Goal: Information Seeking & Learning: Learn about a topic

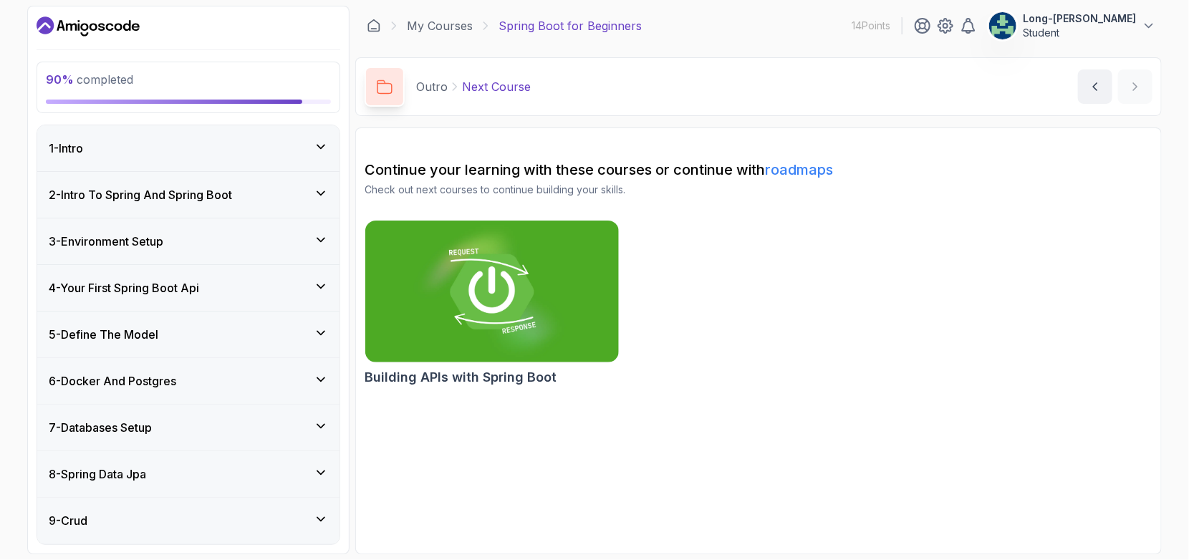
scroll to position [257, 0]
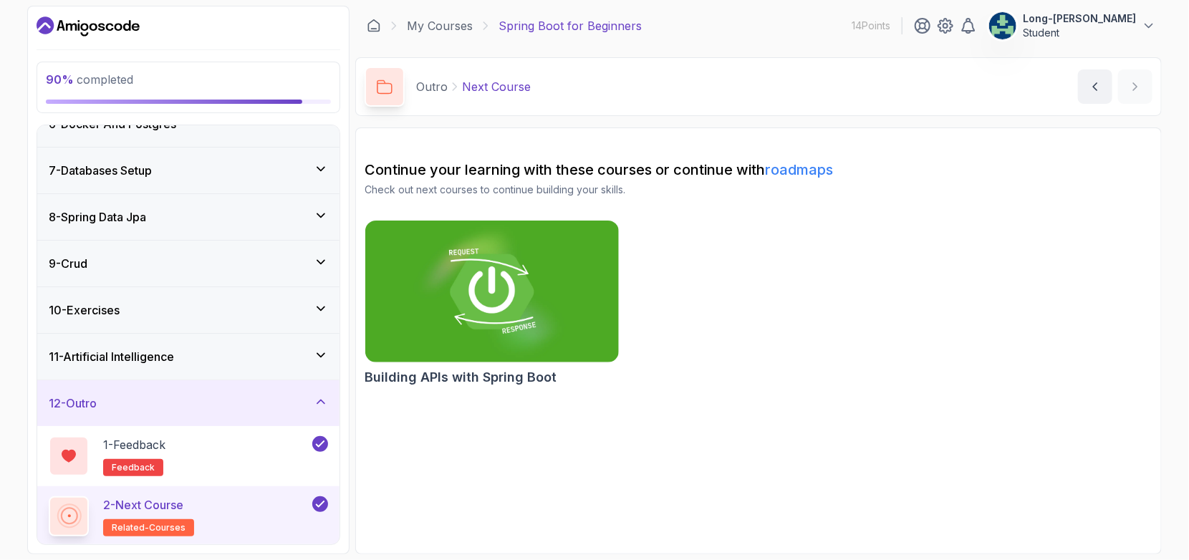
click at [69, 520] on icon at bounding box center [69, 516] width 26 height 26
click at [143, 499] on p "2 - Next Course" at bounding box center [143, 504] width 80 height 17
click at [84, 514] on div at bounding box center [69, 516] width 34 height 34
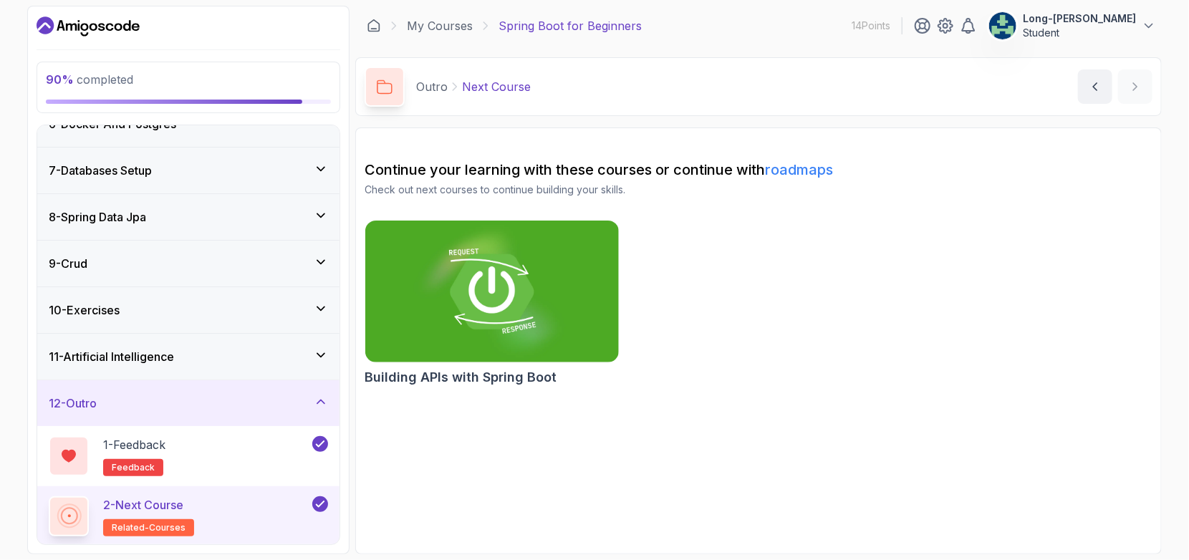
click at [84, 514] on div at bounding box center [69, 516] width 34 height 34
click at [94, 82] on span "90 % completed" at bounding box center [89, 79] width 87 height 14
click at [496, 88] on p "Next Course" at bounding box center [496, 86] width 69 height 17
click at [430, 92] on p "Outro" at bounding box center [432, 86] width 32 height 17
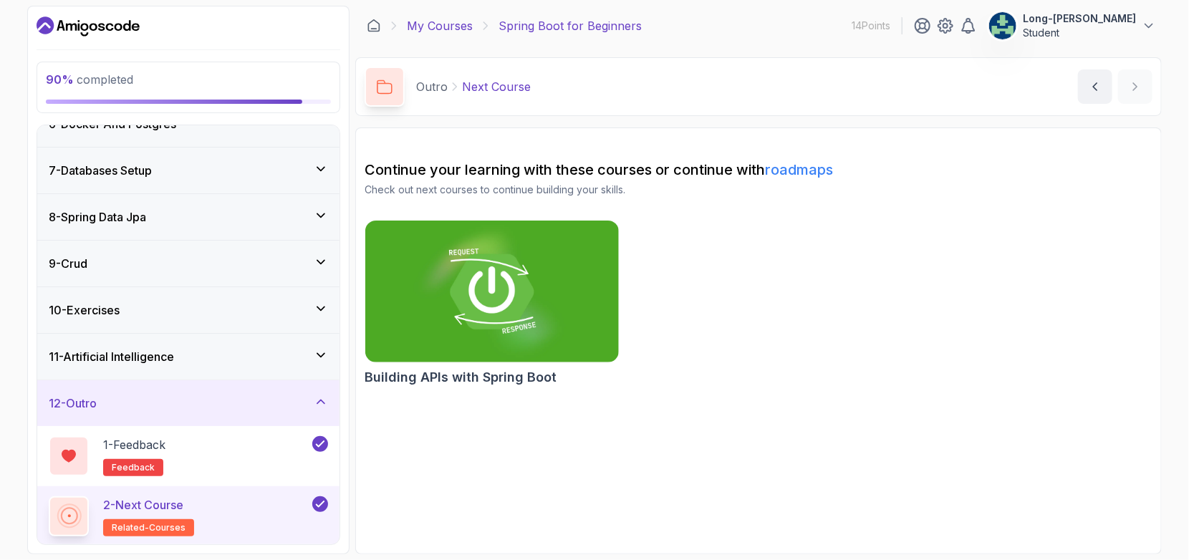
click at [430, 33] on link "My Courses" at bounding box center [440, 25] width 66 height 17
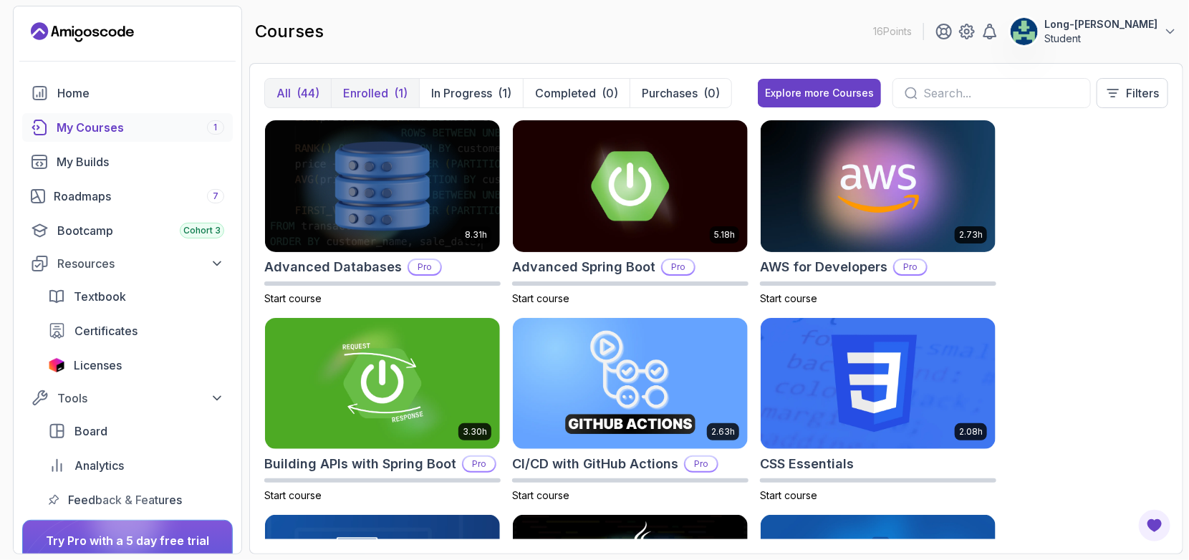
click at [371, 98] on p "Enrolled" at bounding box center [365, 93] width 45 height 17
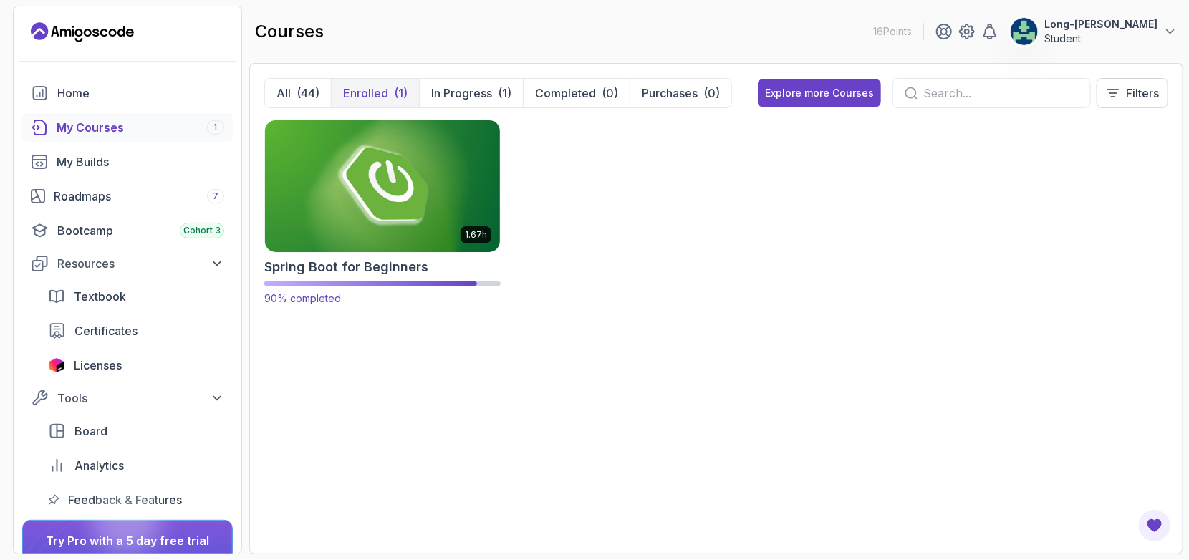
click at [405, 211] on img at bounding box center [382, 186] width 246 height 138
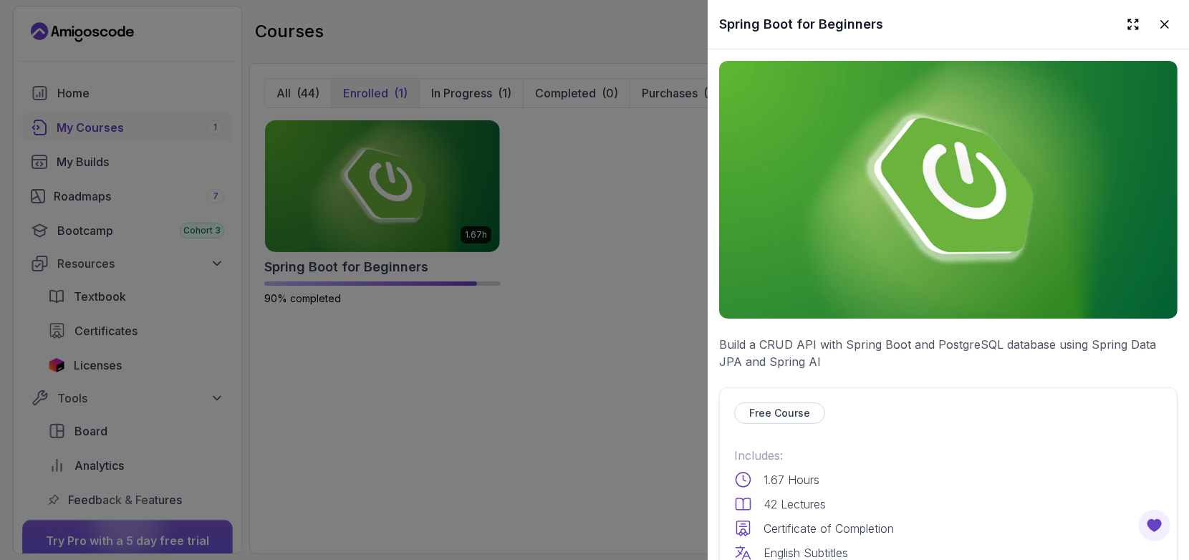
click at [779, 433] on div "Free Course Includes: 1.67 Hours 42 Lectures Certificate of Completion English …" at bounding box center [948, 559] width 458 height 345
click at [779, 475] on p "1.67 Hours" at bounding box center [791, 479] width 56 height 17
click at [882, 523] on p "Certificate of Completion" at bounding box center [828, 528] width 130 height 17
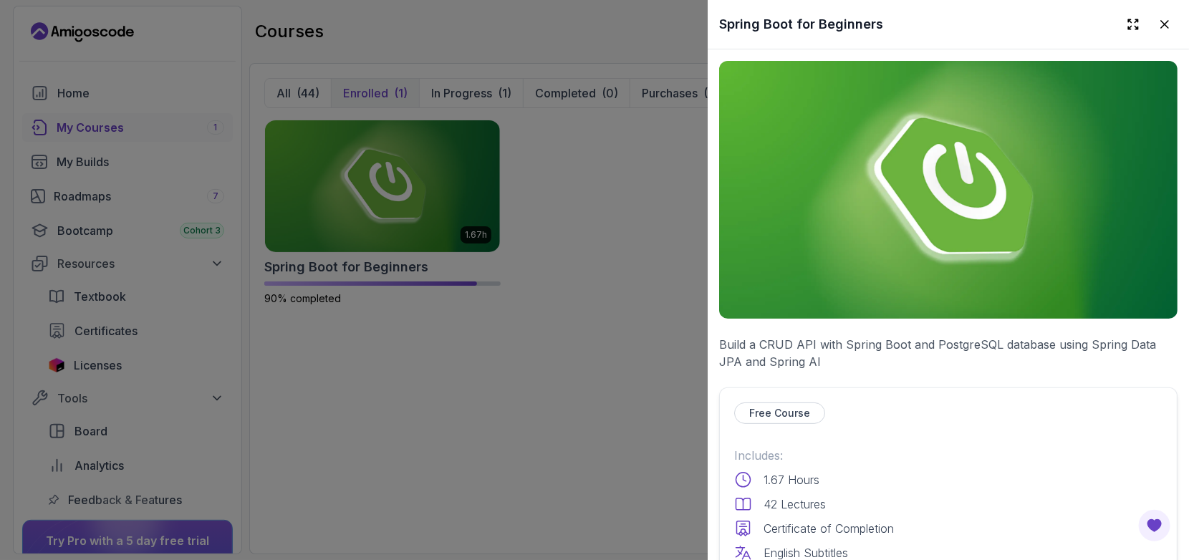
drag, startPoint x: 882, startPoint y: 523, endPoint x: 836, endPoint y: 541, distance: 49.2
click at [836, 544] on p "English Subtitles" at bounding box center [805, 552] width 85 height 17
click at [549, 179] on div at bounding box center [594, 280] width 1189 height 560
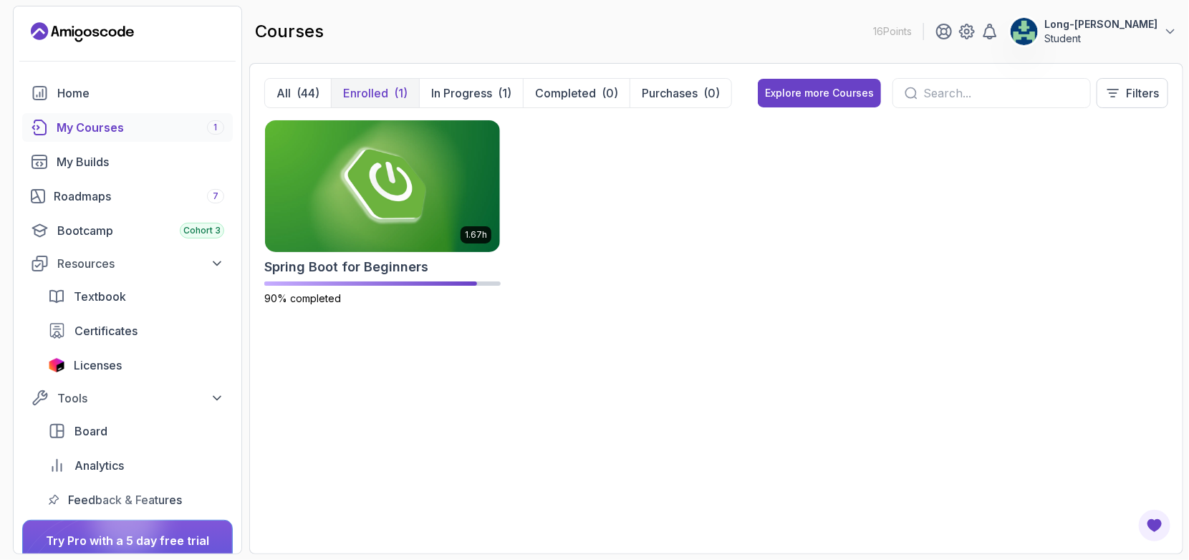
click at [363, 91] on p "Enrolled" at bounding box center [365, 93] width 45 height 17
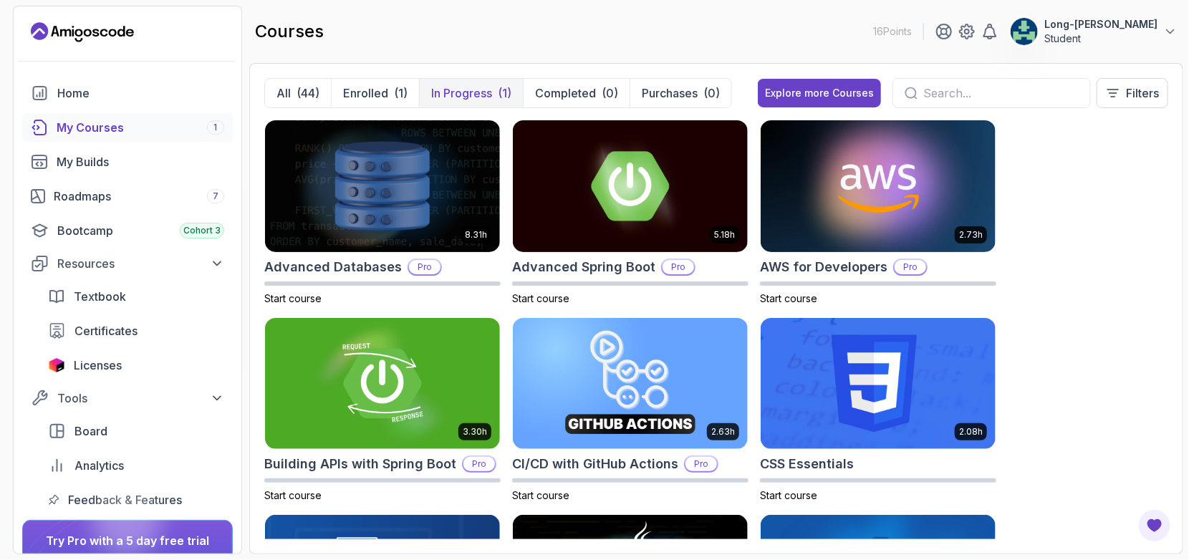
click at [470, 95] on p "In Progress" at bounding box center [461, 93] width 61 height 17
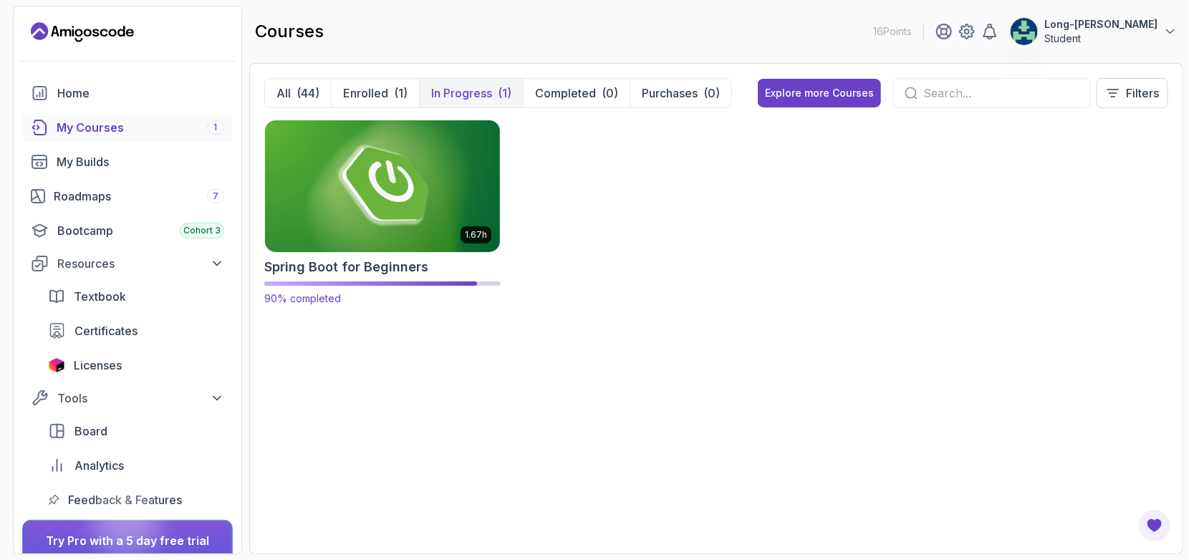
click at [389, 232] on img at bounding box center [382, 186] width 246 height 138
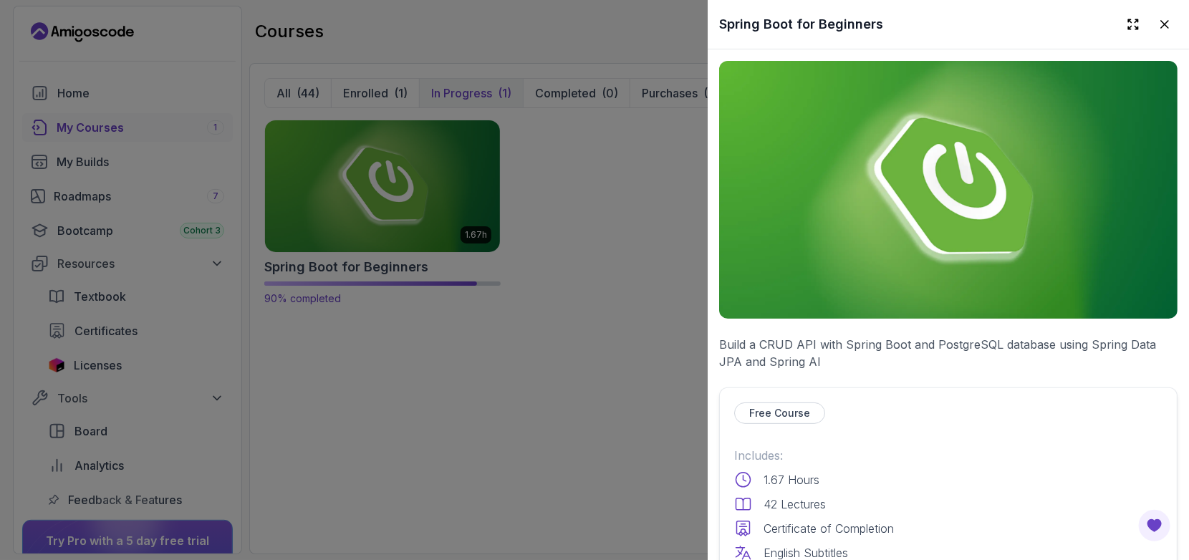
click at [389, 232] on div at bounding box center [594, 280] width 1189 height 560
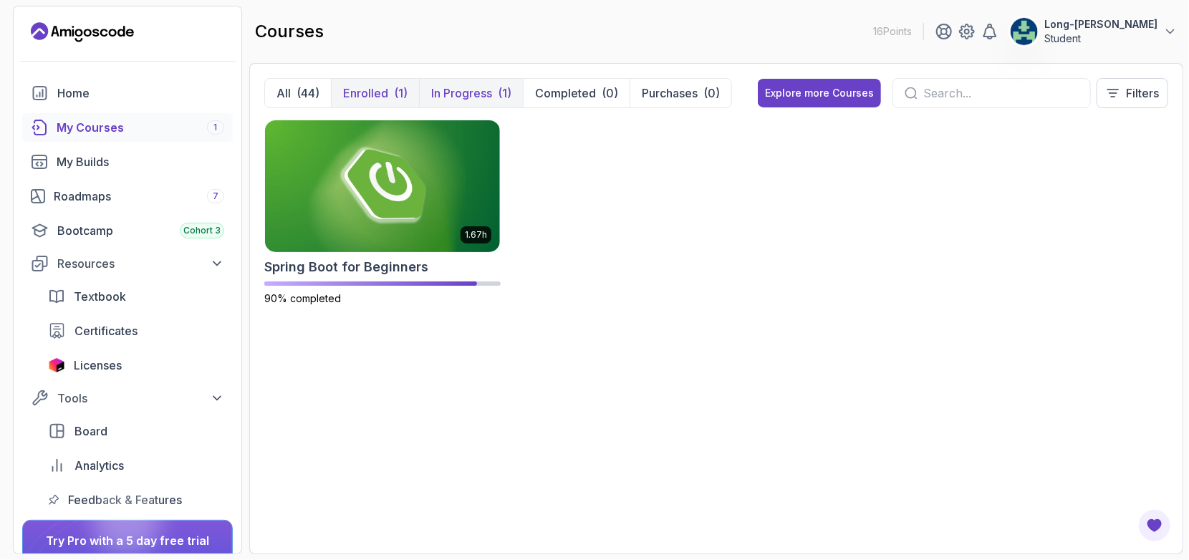
click at [362, 98] on p "Enrolled" at bounding box center [365, 93] width 45 height 17
click at [471, 100] on p "In Progress" at bounding box center [461, 93] width 61 height 17
click at [412, 211] on img at bounding box center [382, 186] width 246 height 138
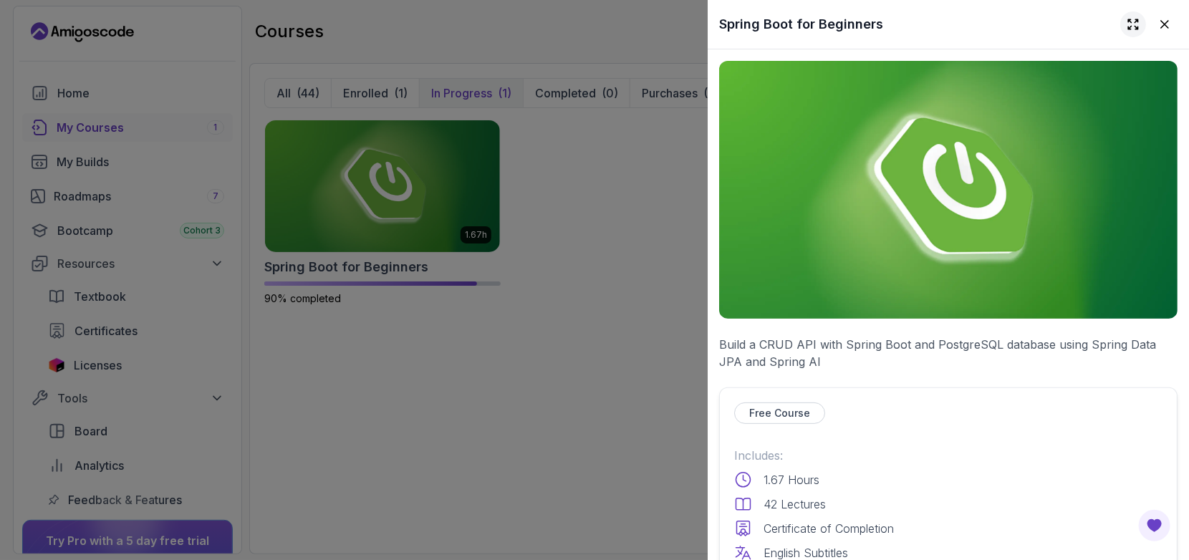
click at [1126, 24] on icon at bounding box center [1133, 24] width 14 height 14
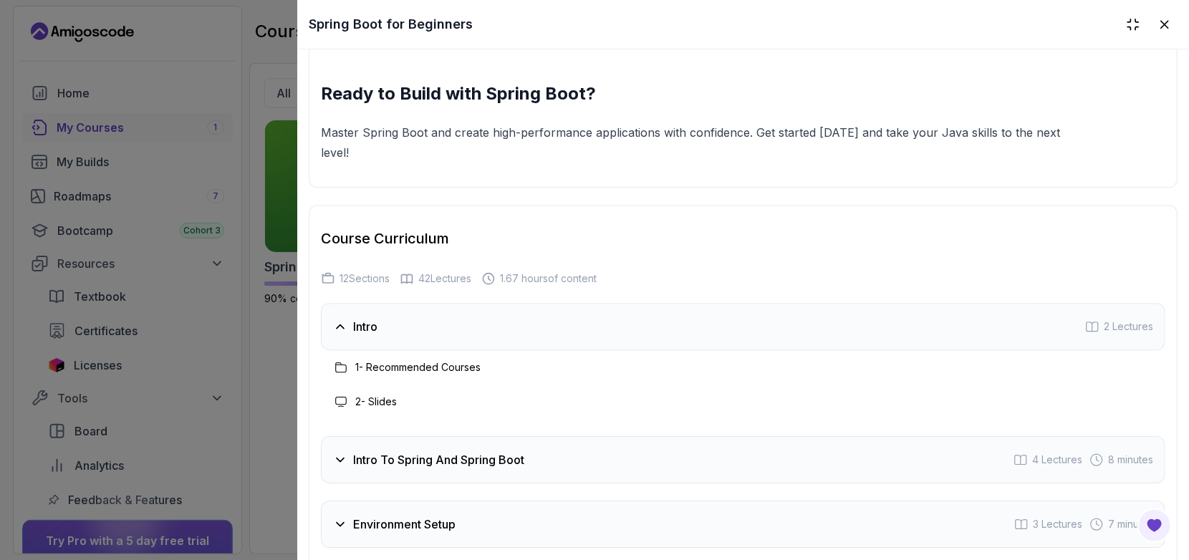
scroll to position [2451, 0]
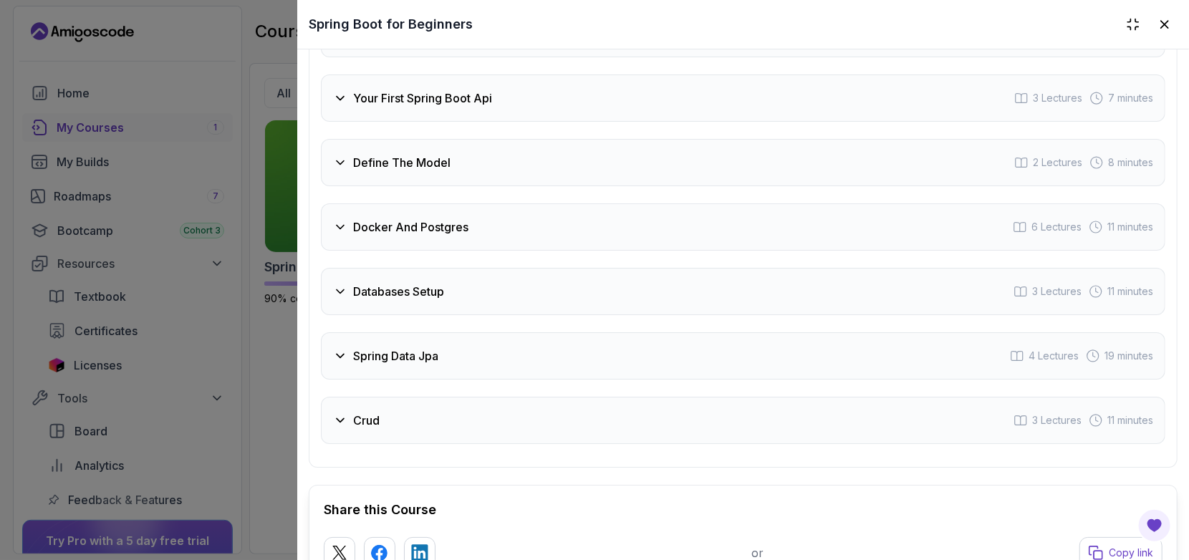
click at [342, 413] on icon at bounding box center [340, 420] width 14 height 14
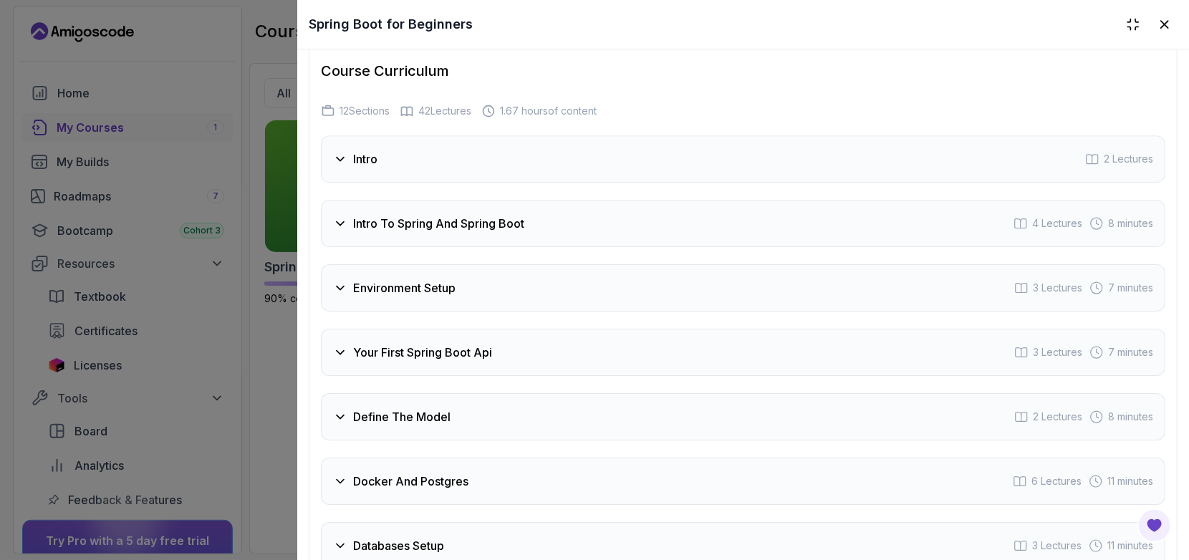
scroll to position [6, 0]
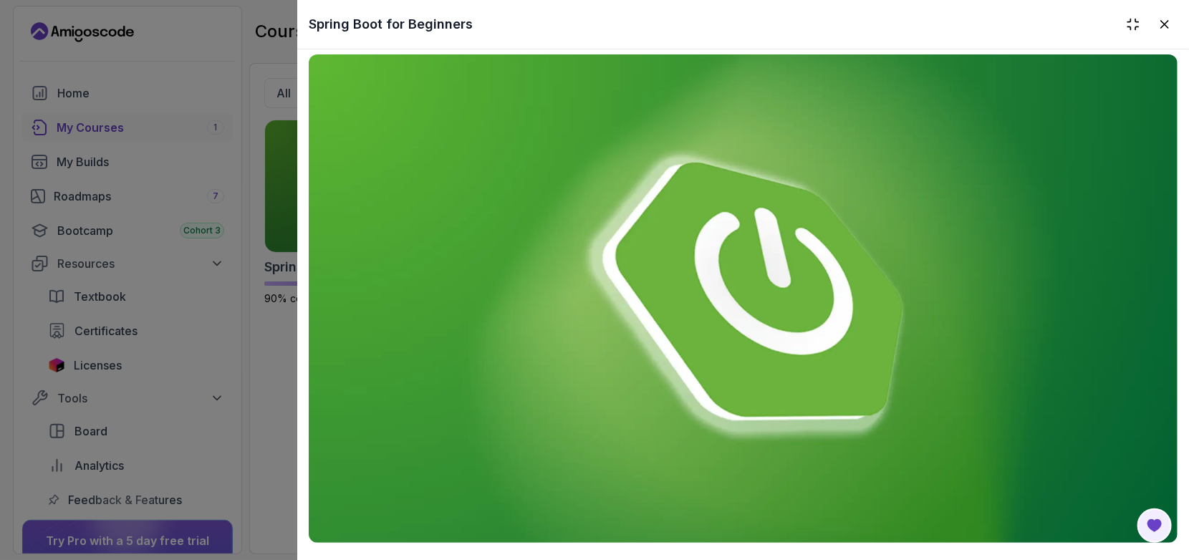
click at [745, 287] on img at bounding box center [743, 298] width 869 height 488
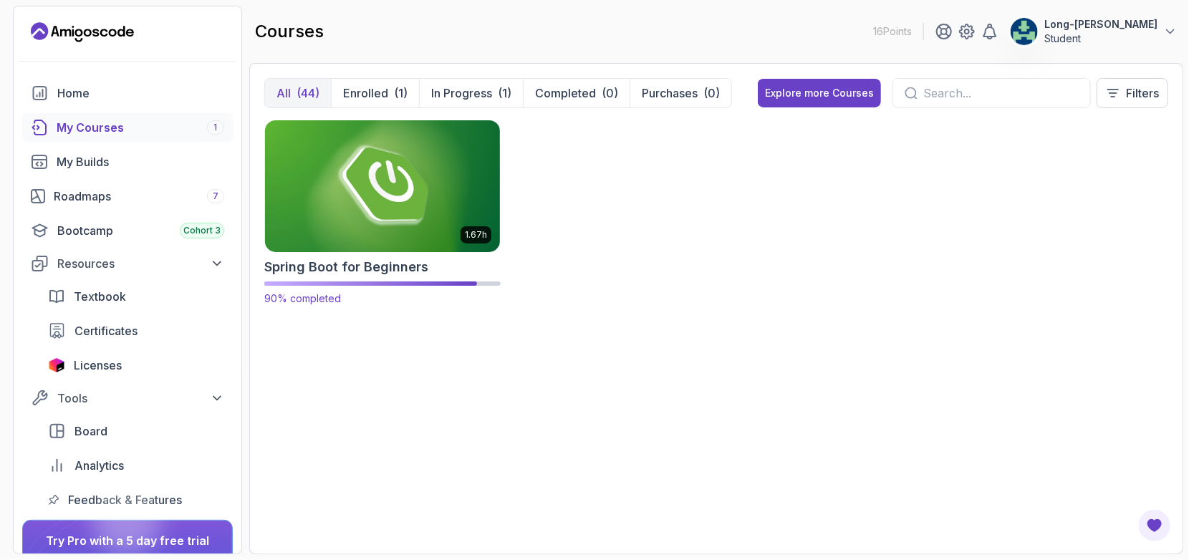
click at [362, 234] on img at bounding box center [382, 186] width 246 height 138
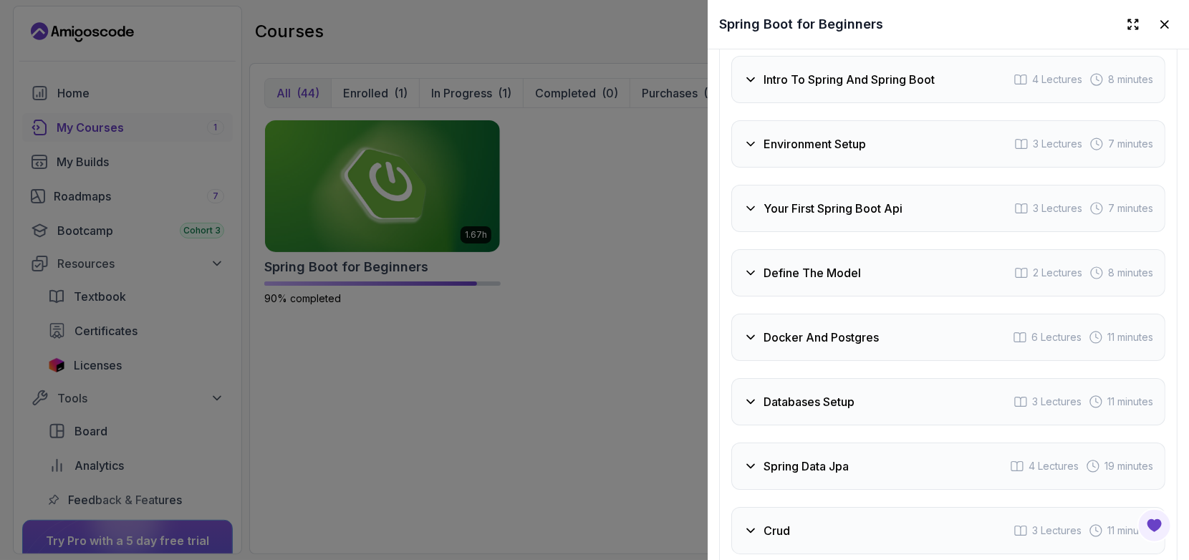
scroll to position [2731, 0]
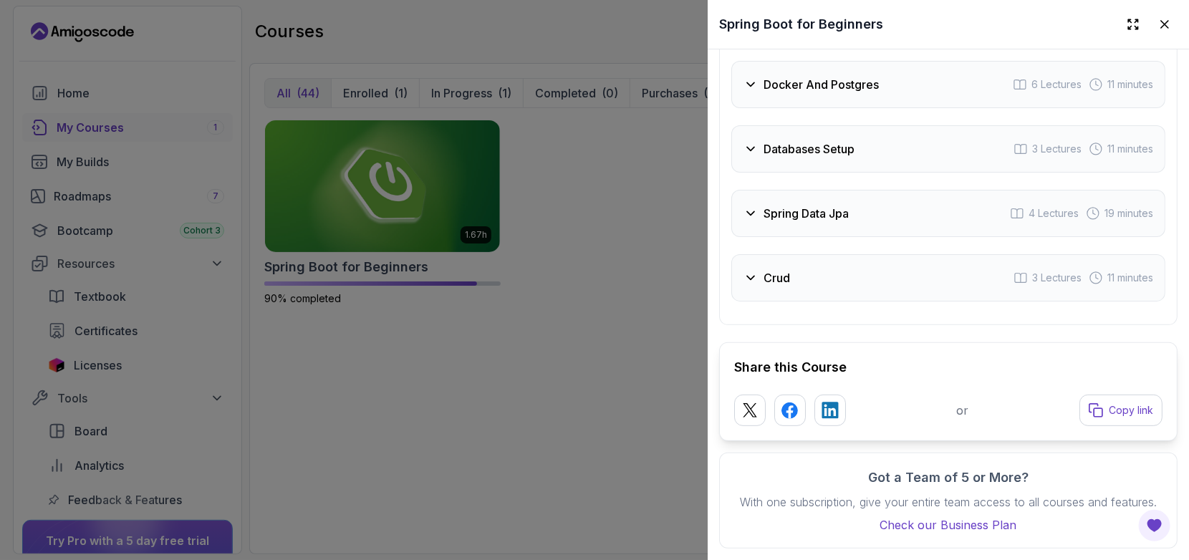
click at [750, 276] on icon at bounding box center [750, 278] width 7 height 4
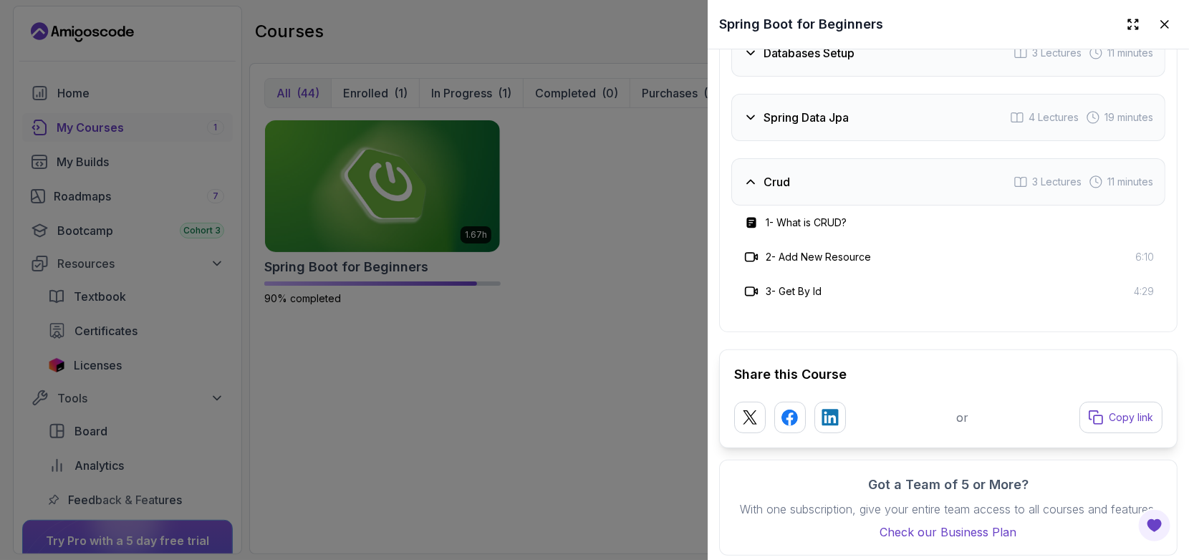
scroll to position [2662, 0]
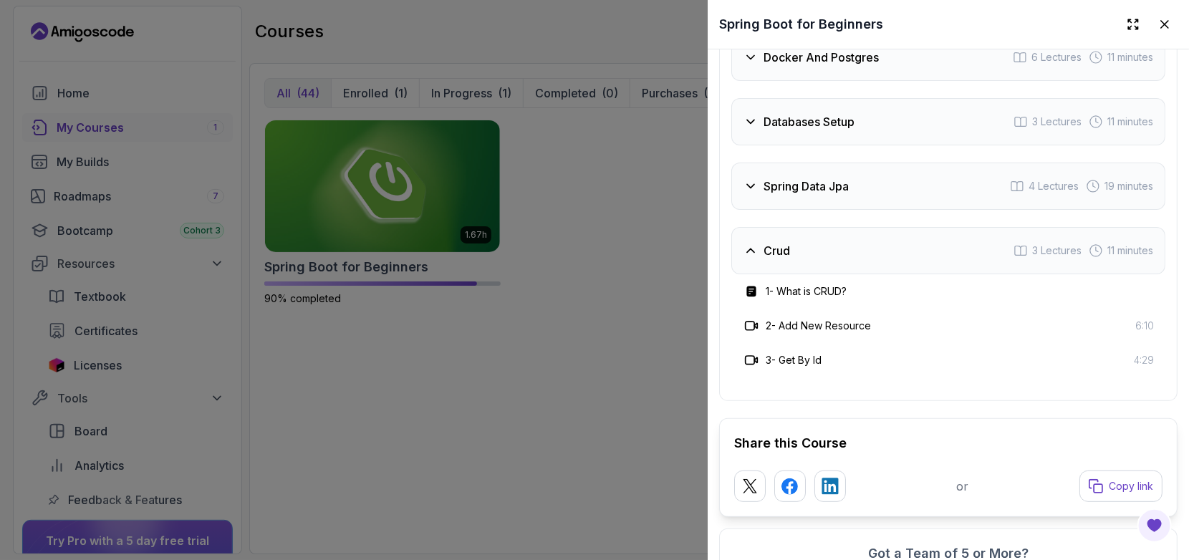
click at [819, 363] on h3 "3 - Get By Id" at bounding box center [794, 360] width 56 height 14
click at [839, 297] on h3 "1 - What is CRUD?" at bounding box center [806, 291] width 81 height 14
click at [752, 193] on icon at bounding box center [750, 186] width 14 height 14
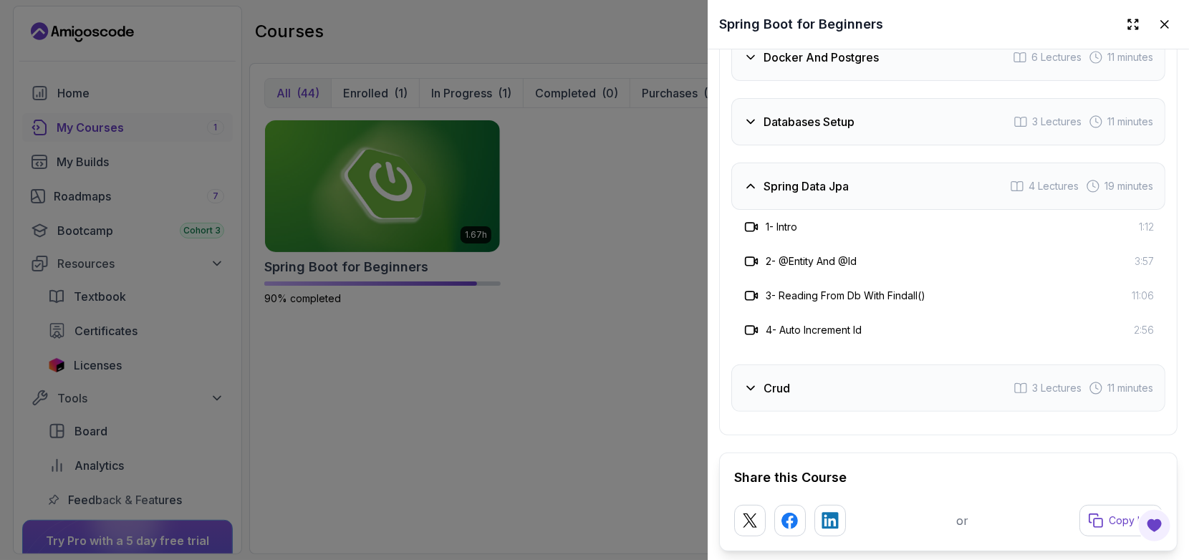
click at [752, 193] on icon at bounding box center [750, 186] width 14 height 14
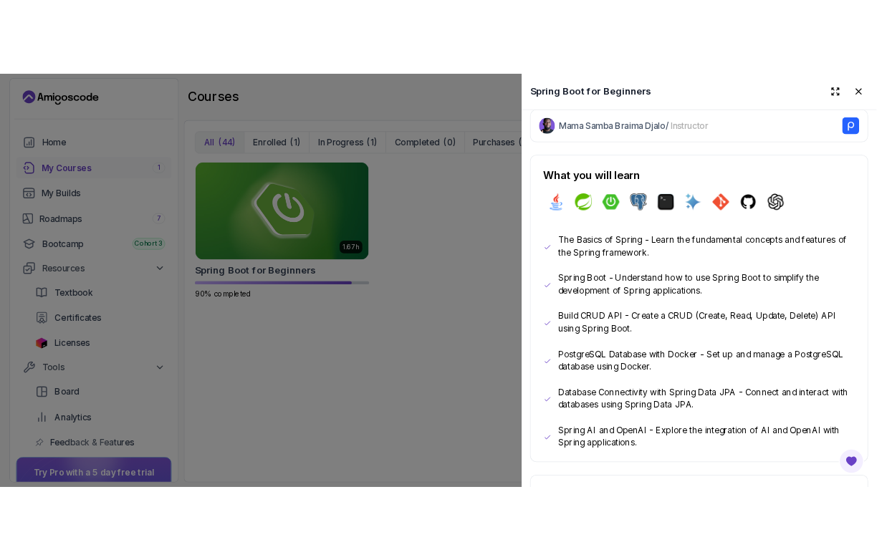
scroll to position [211, 0]
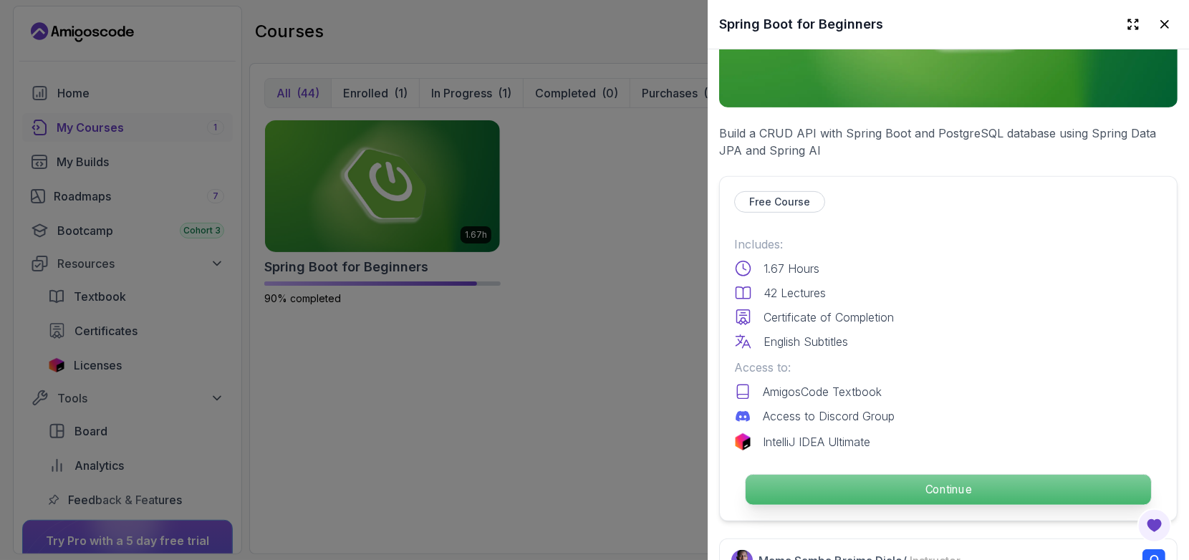
click at [937, 477] on p "Continue" at bounding box center [947, 490] width 405 height 30
click at [931, 487] on p "Continue" at bounding box center [947, 490] width 405 height 30
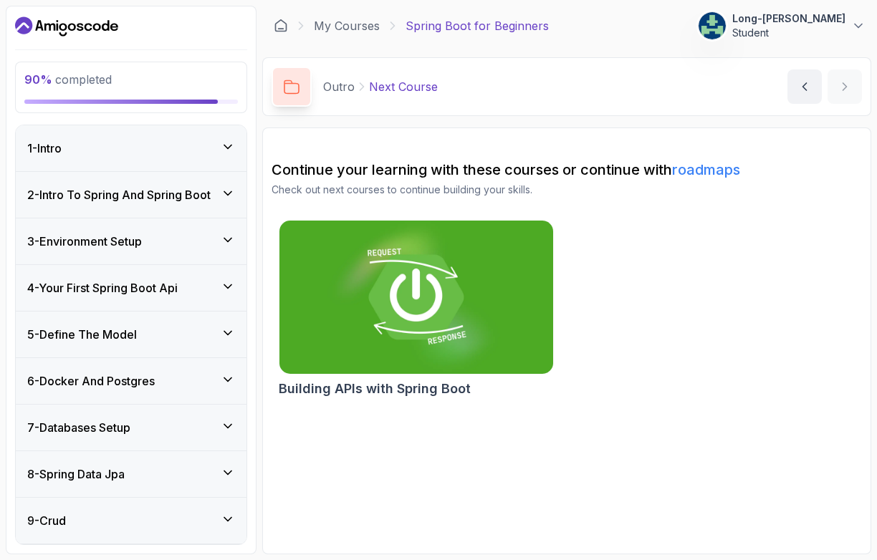
click at [344, 334] on img at bounding box center [415, 297] width 287 height 161
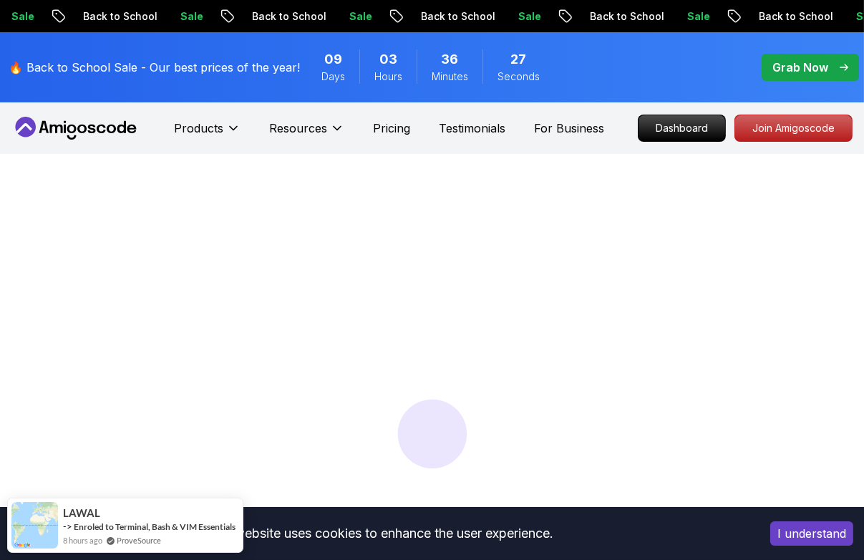
click at [344, 334] on div at bounding box center [432, 434] width 864 height 560
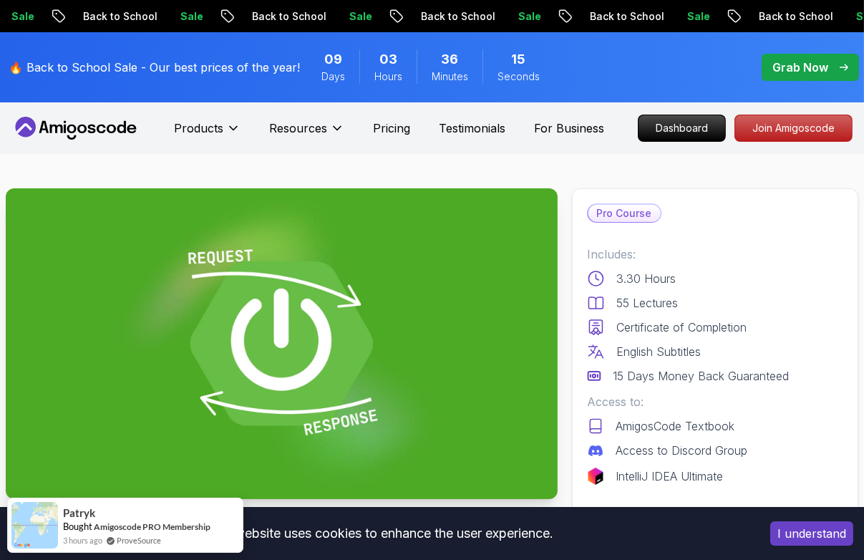
click at [642, 213] on p "Pro Course" at bounding box center [625, 213] width 72 height 17
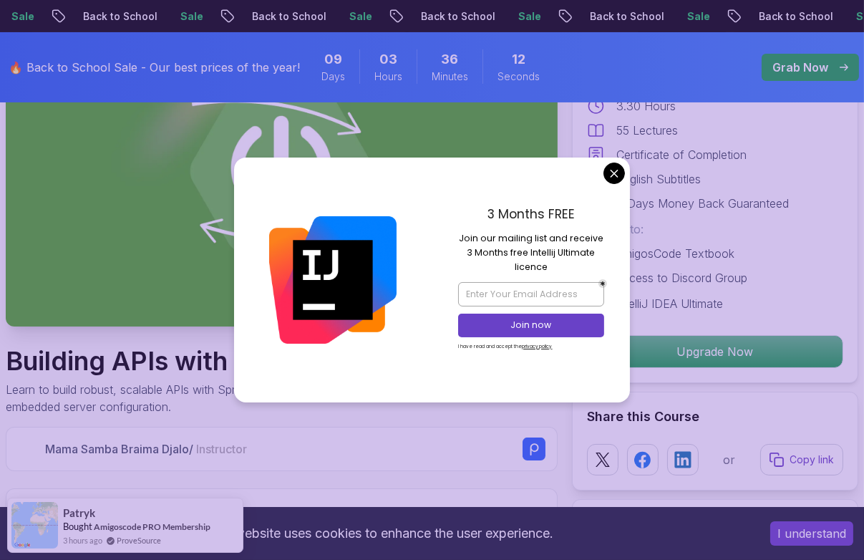
scroll to position [190, 0]
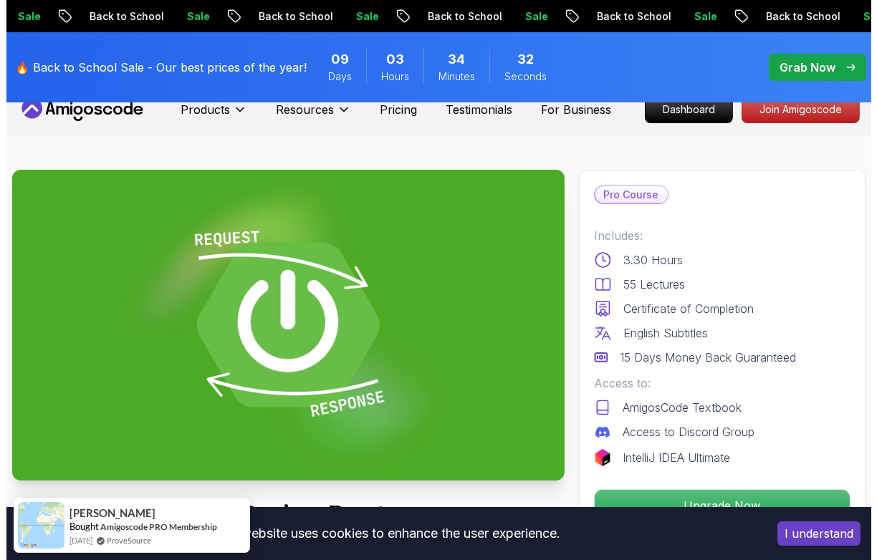
scroll to position [0, 0]
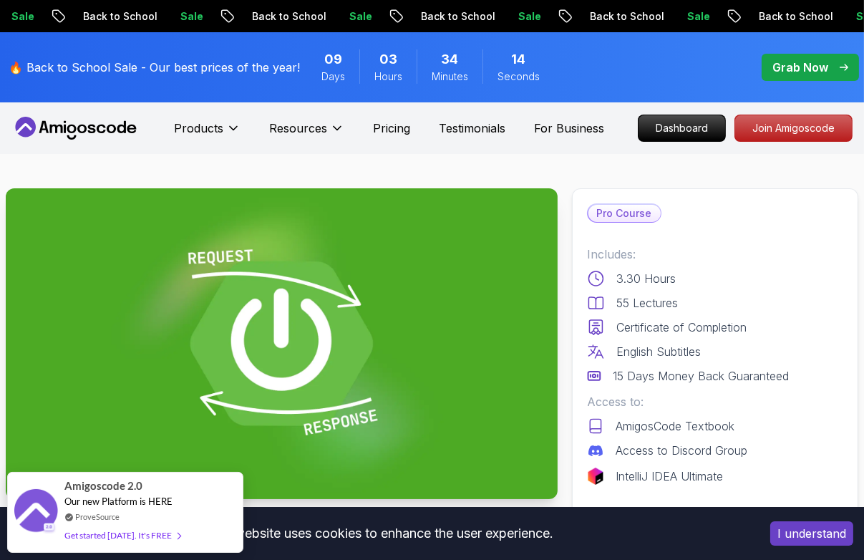
click at [636, 217] on p "Pro Course" at bounding box center [625, 213] width 72 height 17
click at [677, 130] on p "Dashboard" at bounding box center [682, 128] width 82 height 24
